Goal: Information Seeking & Learning: Learn about a topic

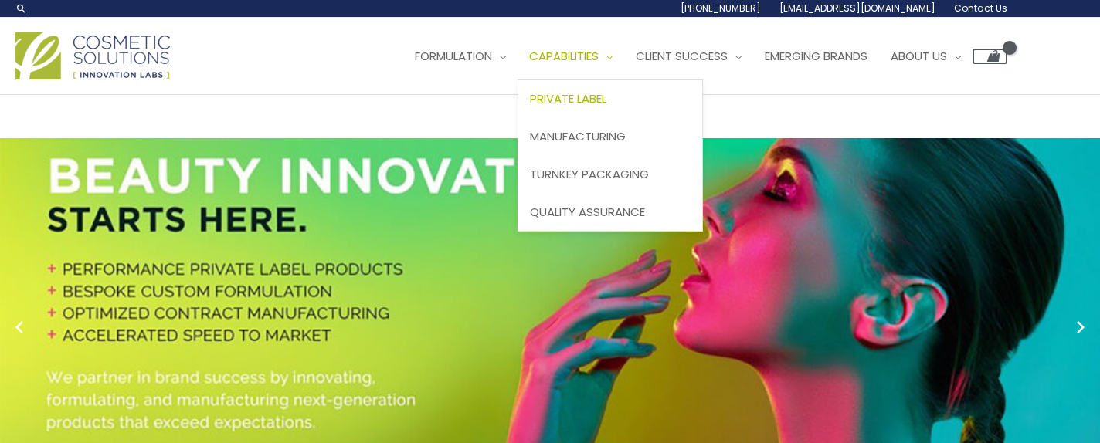
click at [602, 97] on span "Private Label" at bounding box center [568, 98] width 76 height 16
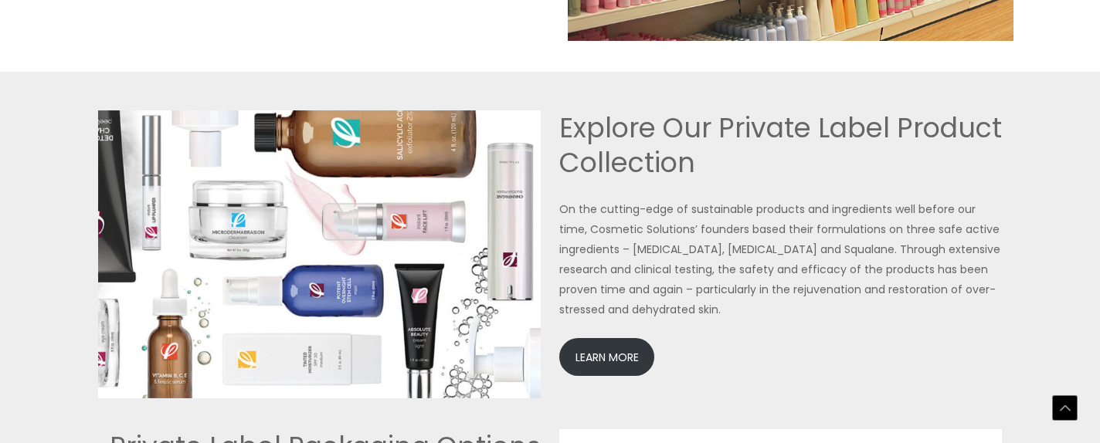
scroll to position [3400, 0]
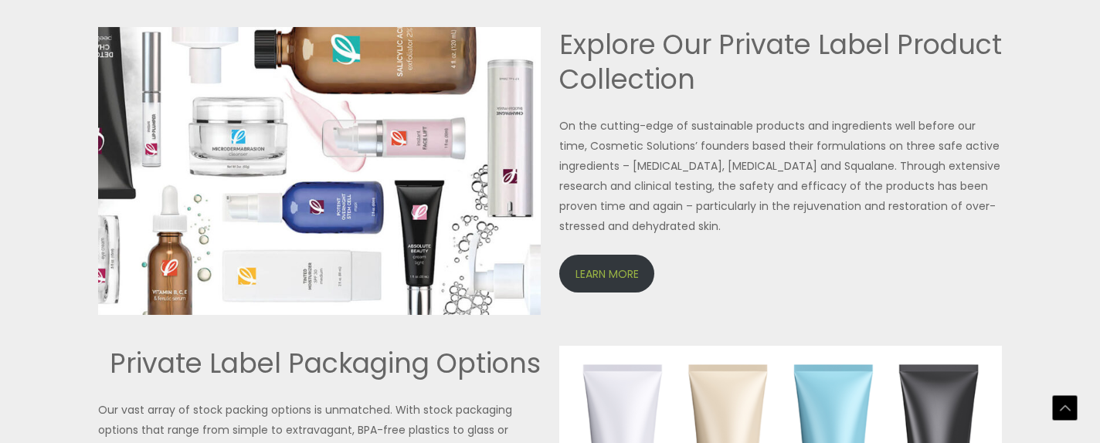
click at [614, 266] on link "LEARN MORE" at bounding box center [606, 274] width 95 height 38
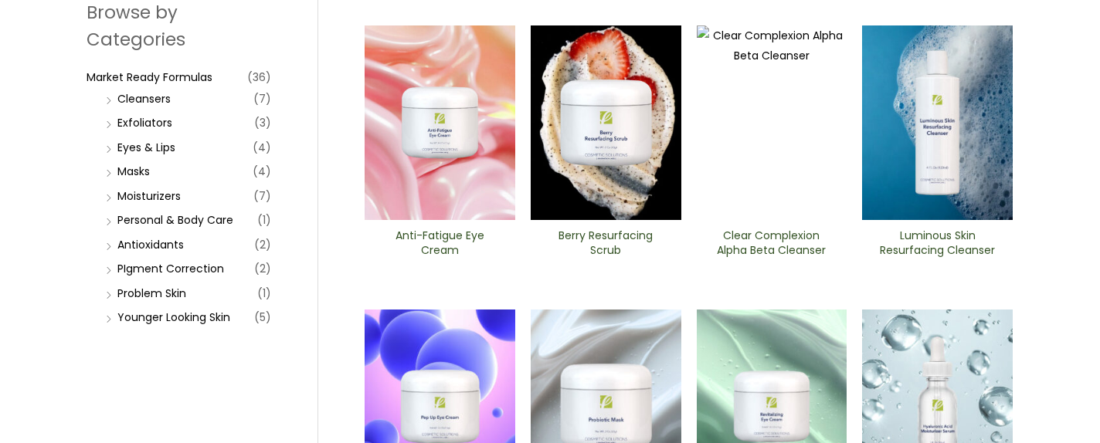
scroll to position [232, 0]
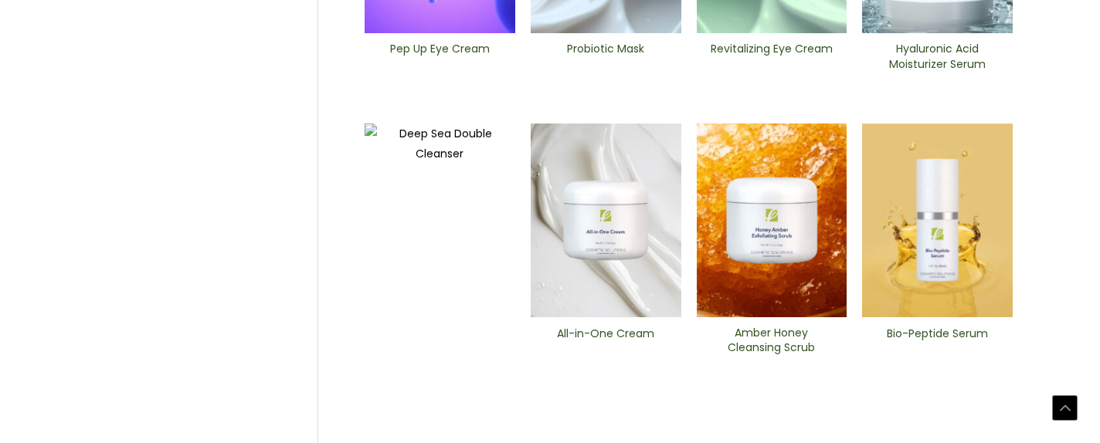
scroll to position [773, 0]
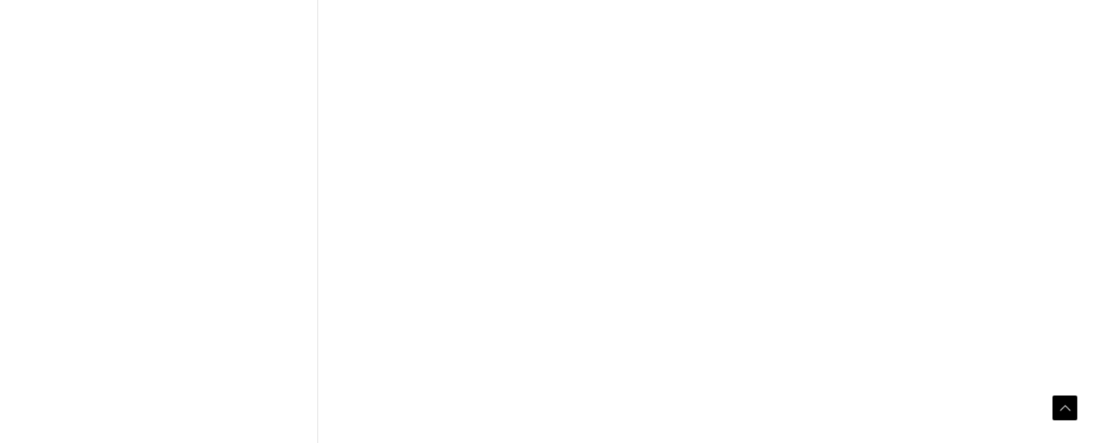
scroll to position [773, 0]
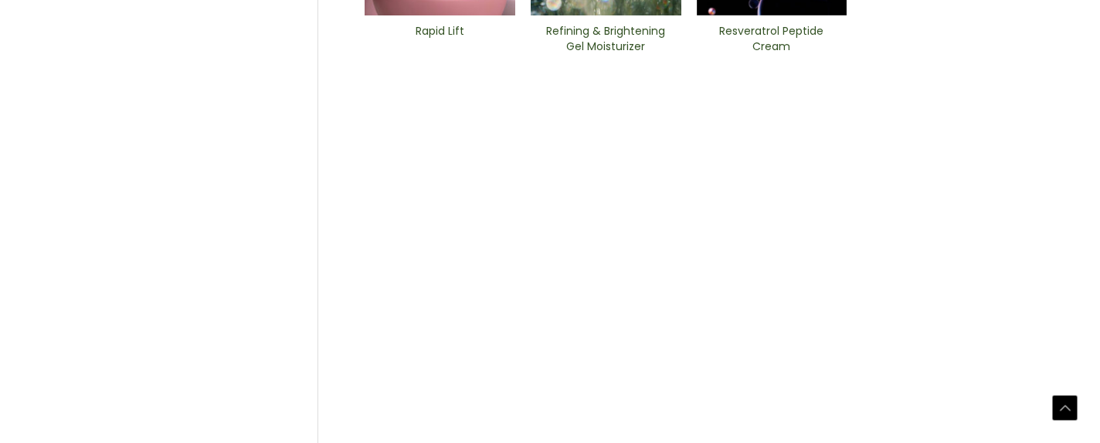
scroll to position [850, 0]
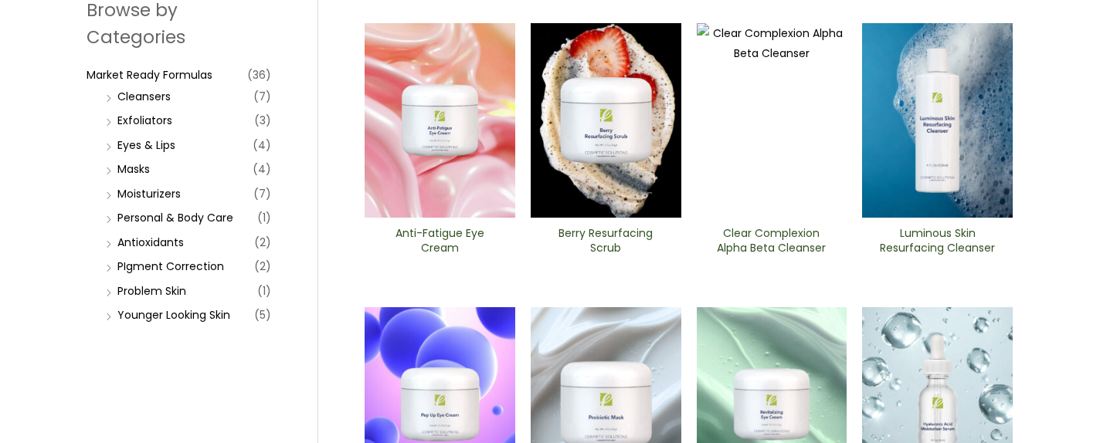
scroll to position [232, 0]
